Goal: Complete application form

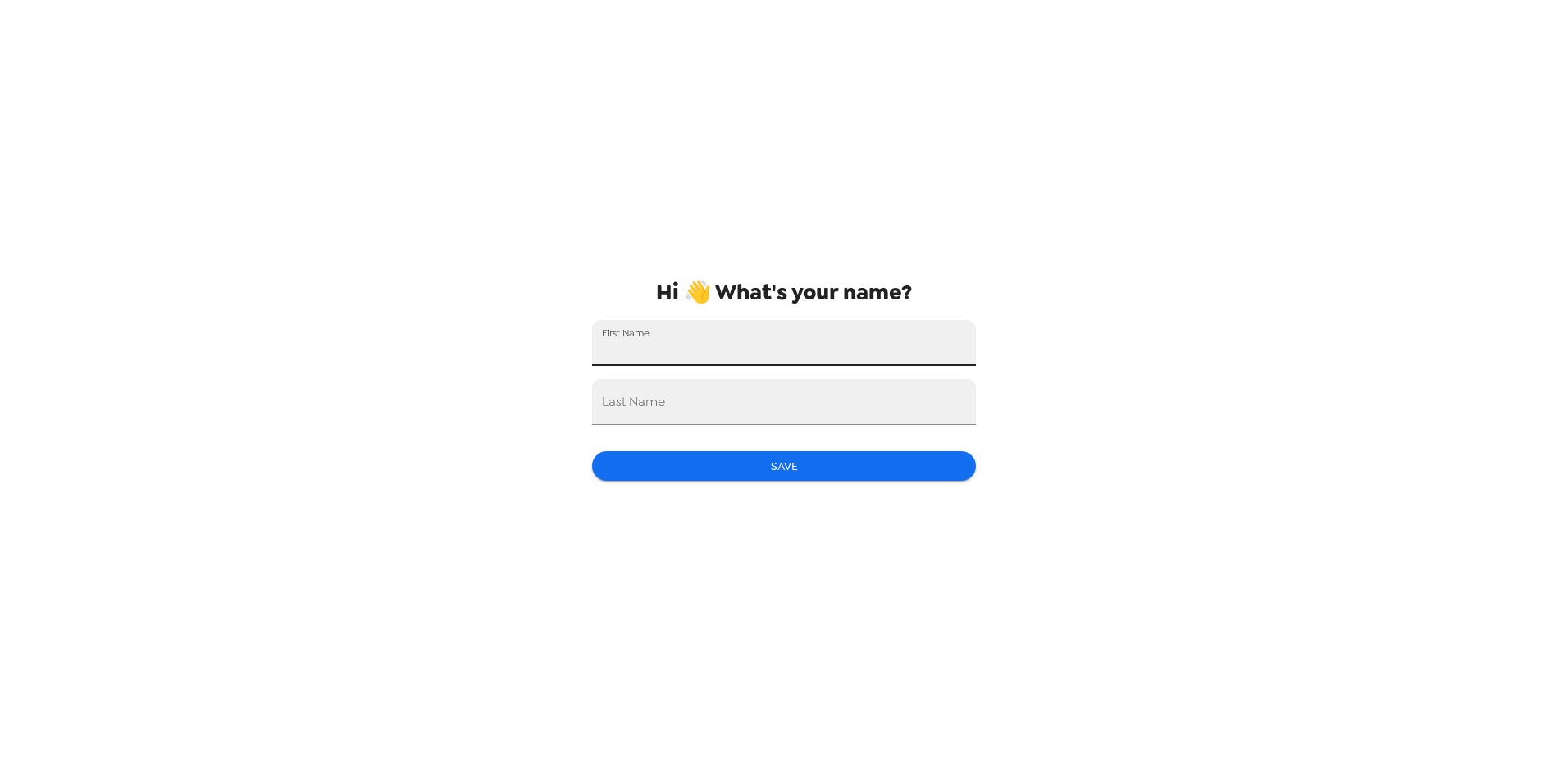
click at [847, 347] on input "First Name" at bounding box center [784, 342] width 384 height 46
type input "Emilee"
type input "Barnett"
click at [855, 468] on button "Save" at bounding box center [784, 466] width 384 height 30
